Goal: Transaction & Acquisition: Purchase product/service

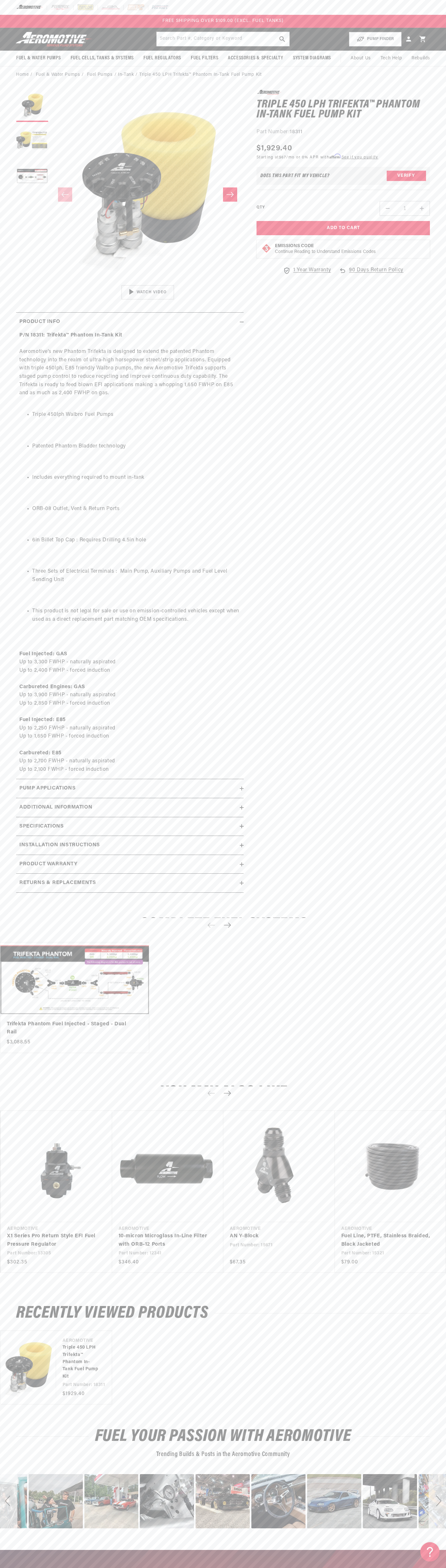
click at [118, 11] on img at bounding box center [110, 7] width 19 height 7
click at [445, 135] on section "0.0 star rating Write a review Triple 450 LPH Trifekta™ Phantom In-Tank Fuel Pu…" at bounding box center [223, 493] width 446 height 820
click at [74, 1563] on html "Skip to content Your cart Your cart is empty Loading... You may also like Subto…" at bounding box center [223, 784] width 446 height 1568
click at [27, 890] on summary "Returns & replacements" at bounding box center [130, 883] width 228 height 19
